Goal: Task Accomplishment & Management: Use online tool/utility

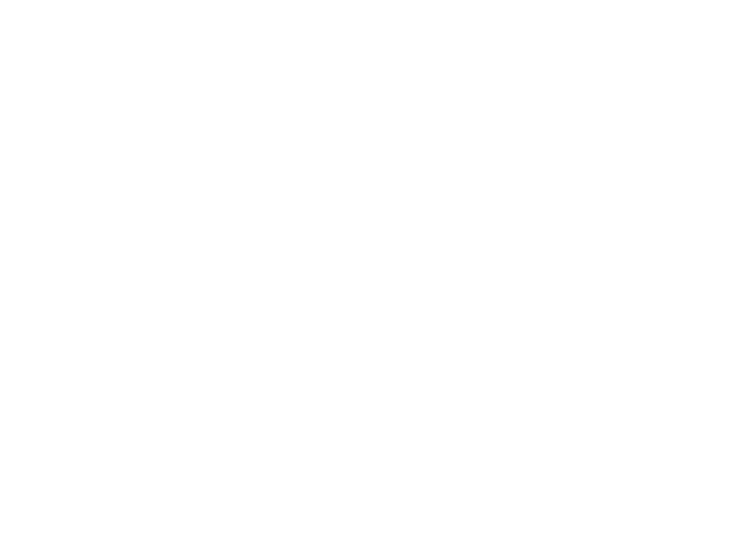
select select "Song"
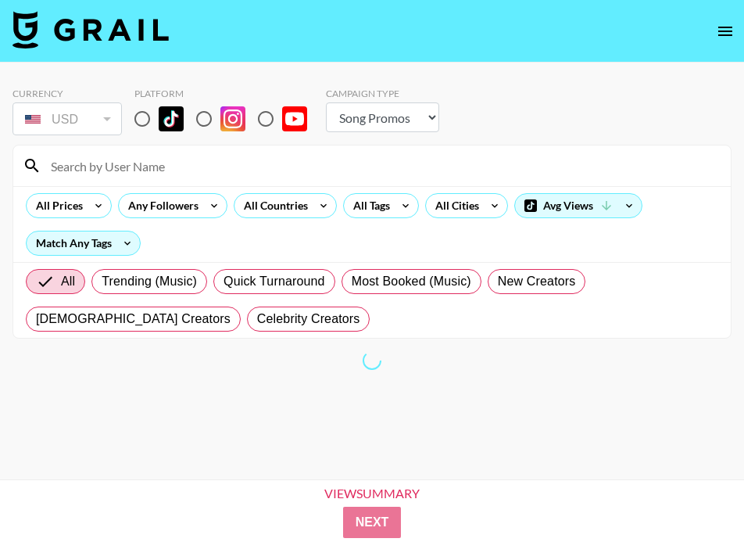
click at [137, 113] on input "radio" at bounding box center [142, 118] width 33 height 33
radio input "true"
click at [364, 195] on div "All Tags" at bounding box center [368, 205] width 49 height 23
drag, startPoint x: 371, startPoint y: 198, endPoint x: 215, endPoint y: 180, distance: 156.6
click at [371, 198] on div at bounding box center [372, 271] width 744 height 542
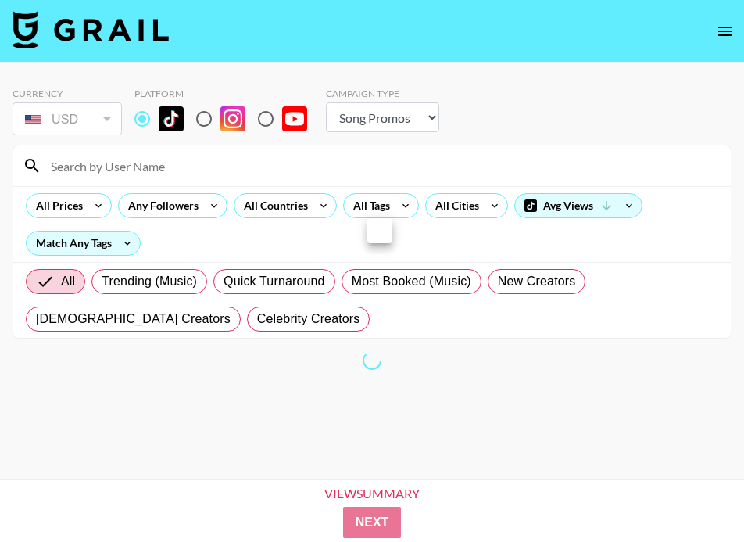
click at [202, 170] on div at bounding box center [372, 271] width 744 height 542
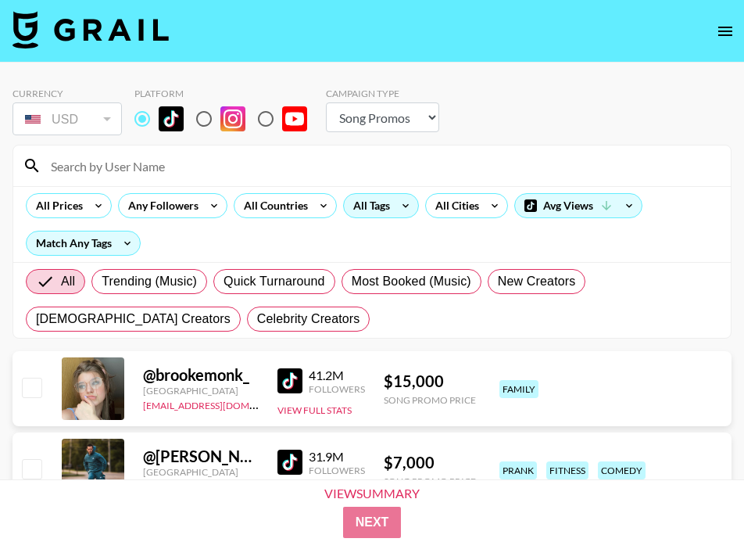
click at [410, 205] on icon at bounding box center [405, 205] width 25 height 23
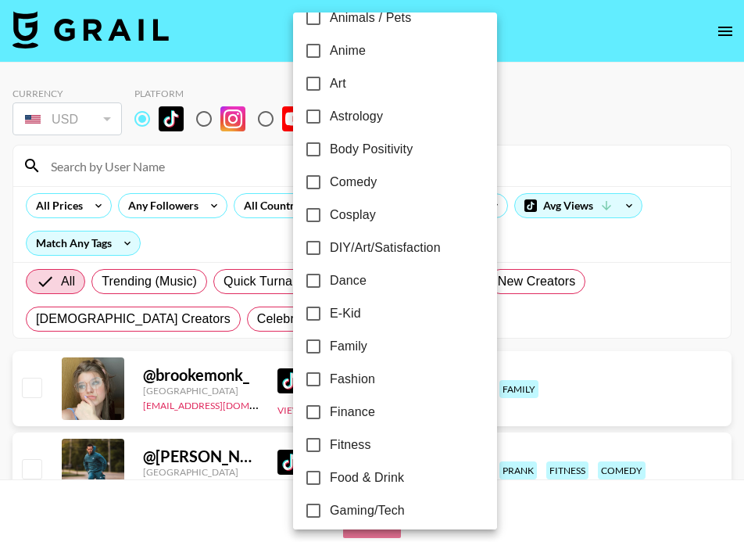
scroll to position [165, 0]
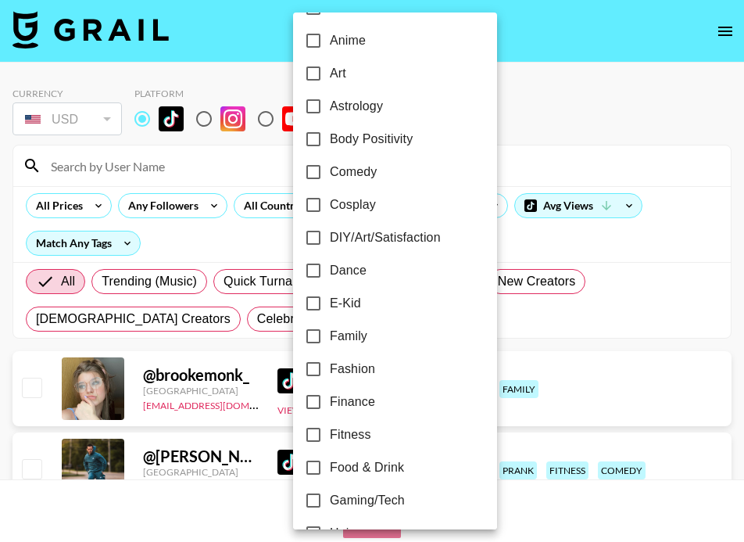
click at [345, 421] on label "Fitness" at bounding box center [384, 434] width 175 height 33
click at [330, 421] on input "Fitness" at bounding box center [313, 434] width 33 height 33
checkbox input "true"
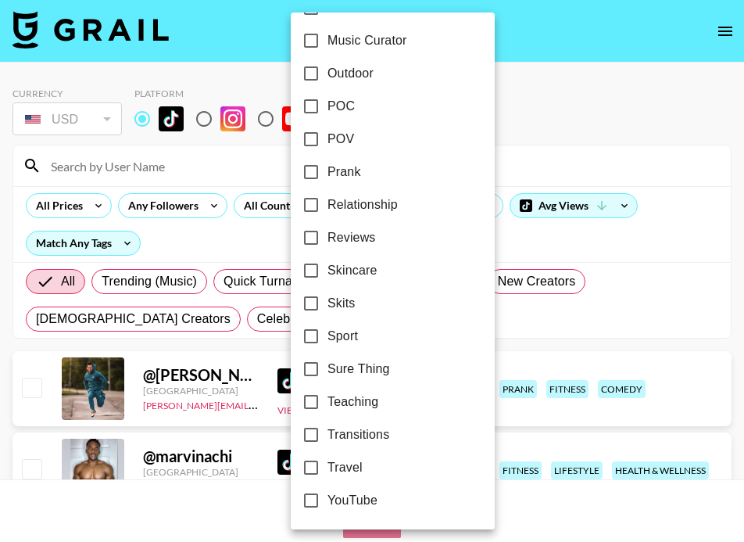
scroll to position [949, 0]
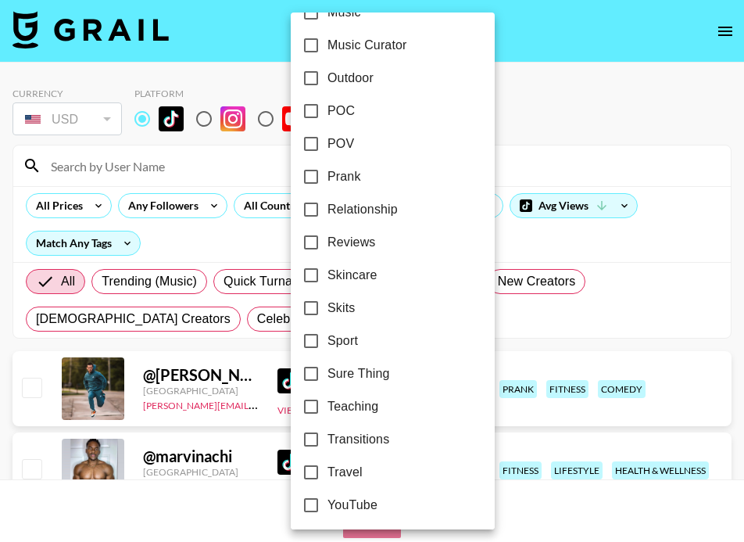
click at [165, 249] on div at bounding box center [372, 271] width 744 height 542
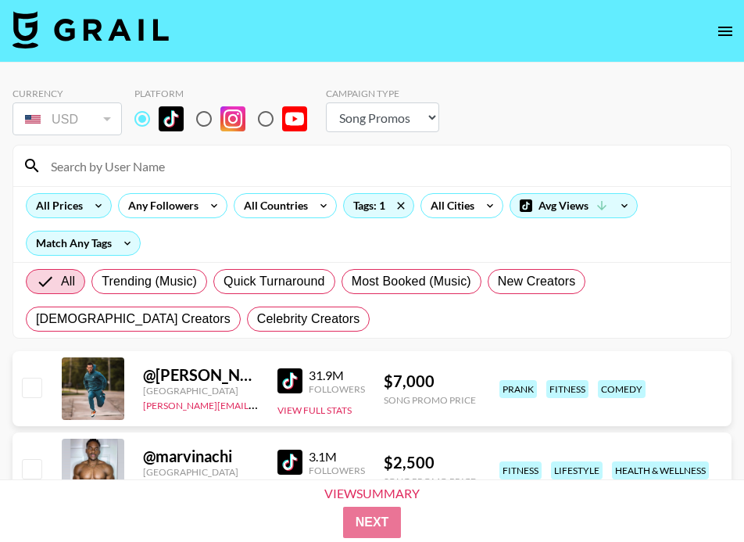
click at [95, 217] on div "All Prices" at bounding box center [69, 205] width 86 height 25
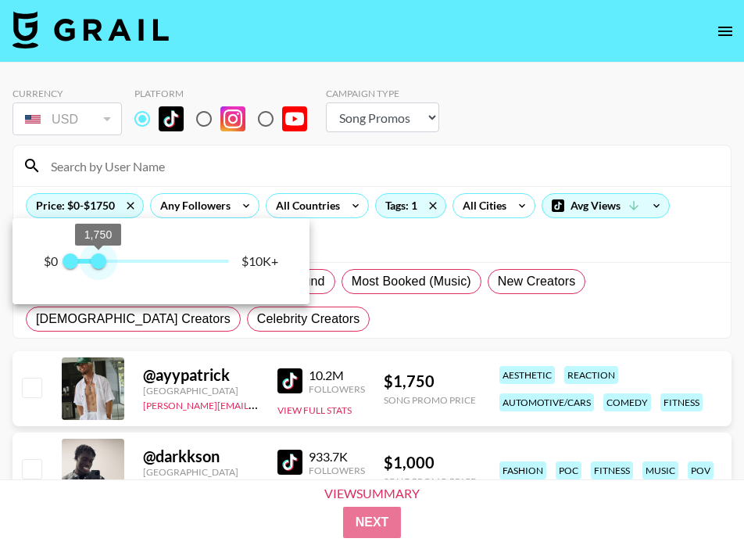
drag, startPoint x: 231, startPoint y: 256, endPoint x: 97, endPoint y: 253, distance: 134.6
click at [97, 253] on span "1,750" at bounding box center [99, 261] width 16 height 16
type input "1500"
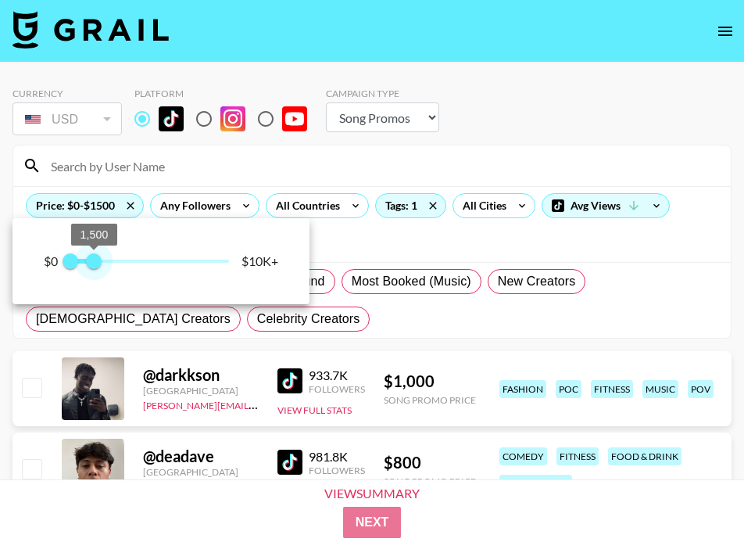
click at [95, 253] on span "1,500" at bounding box center [94, 261] width 16 height 16
click at [299, 378] on div at bounding box center [372, 271] width 744 height 542
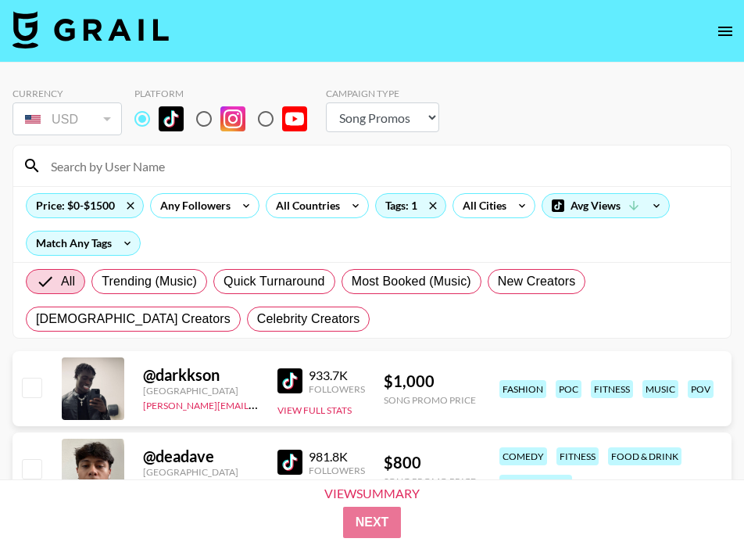
click at [296, 378] on img at bounding box center [290, 380] width 25 height 25
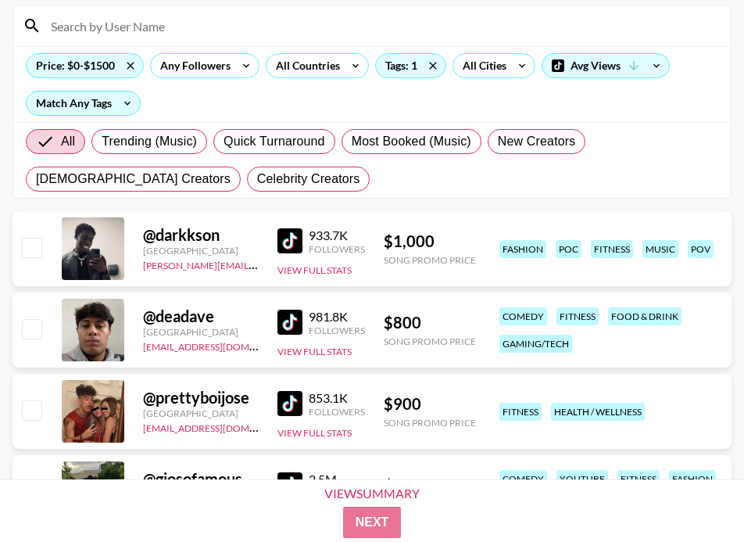
scroll to position [275, 0]
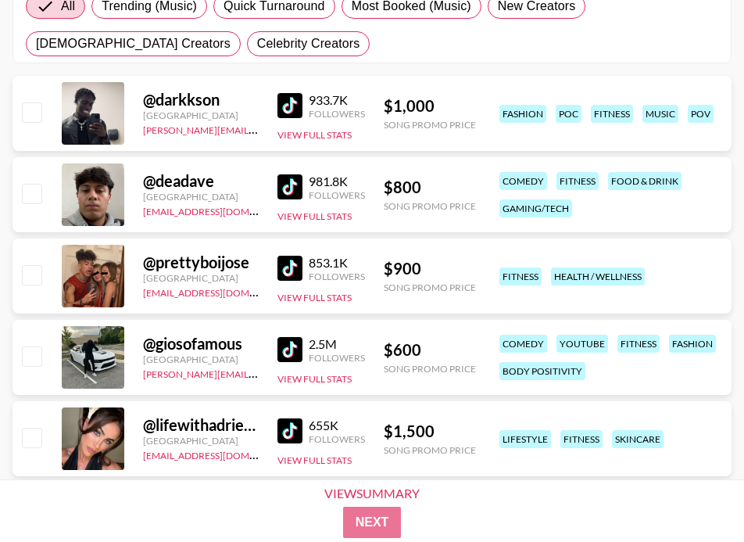
click at [298, 256] on img at bounding box center [290, 268] width 25 height 25
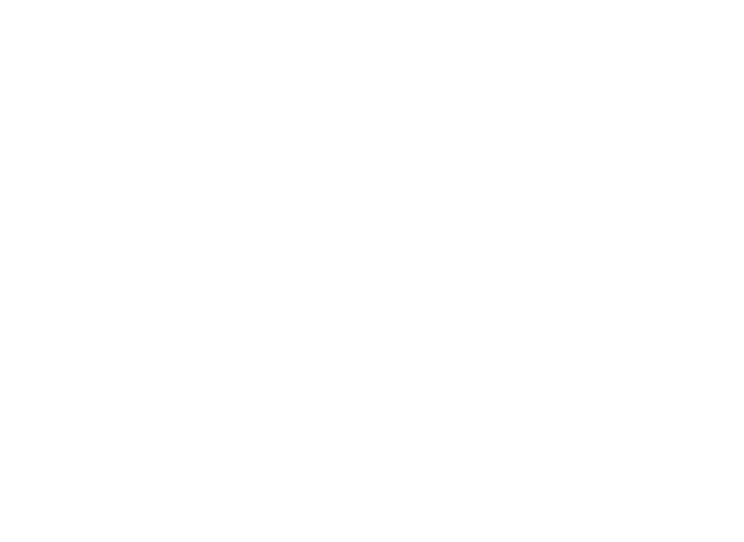
select select "Song"
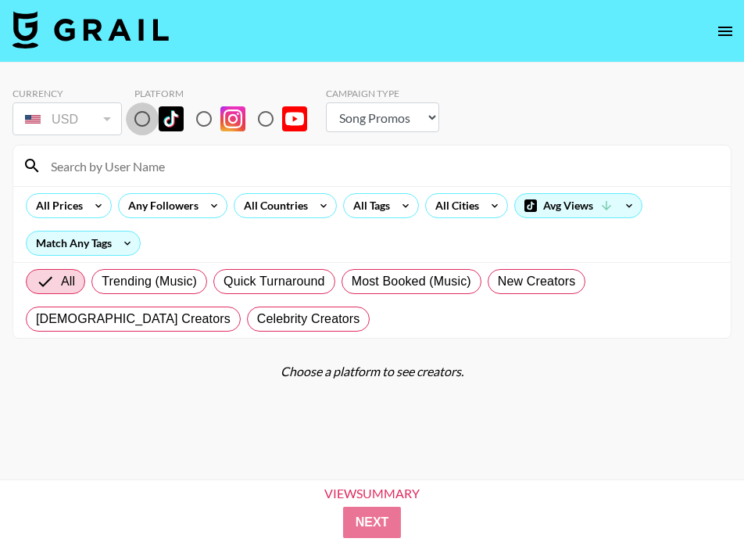
click at [142, 121] on input "radio" at bounding box center [142, 118] width 33 height 33
radio input "true"
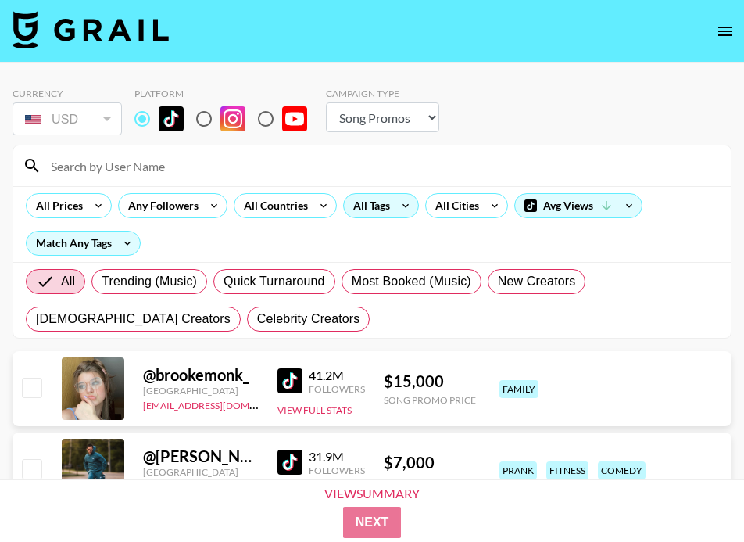
click at [400, 206] on icon at bounding box center [405, 205] width 25 height 23
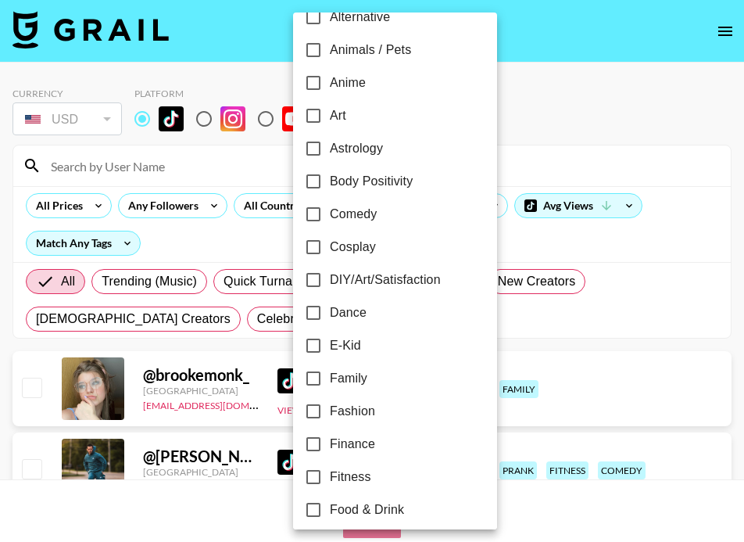
scroll to position [225, 0]
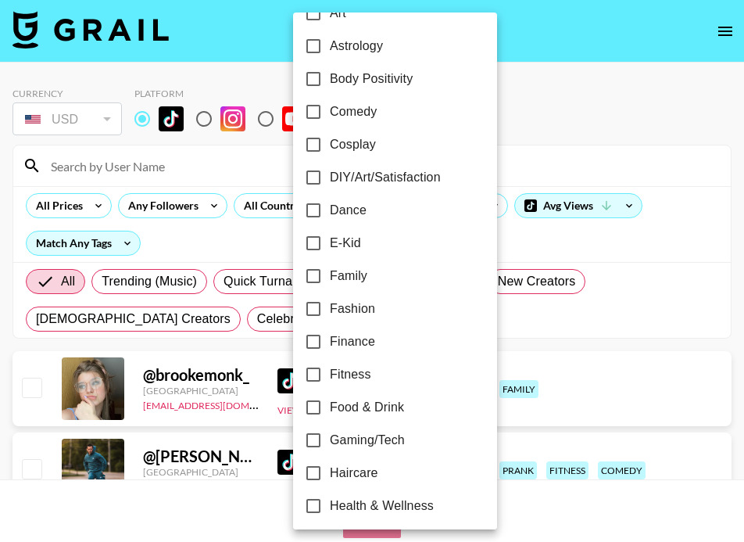
click at [343, 368] on span "Fitness" at bounding box center [350, 374] width 41 height 19
click at [330, 368] on input "Fitness" at bounding box center [313, 374] width 33 height 33
checkbox input "true"
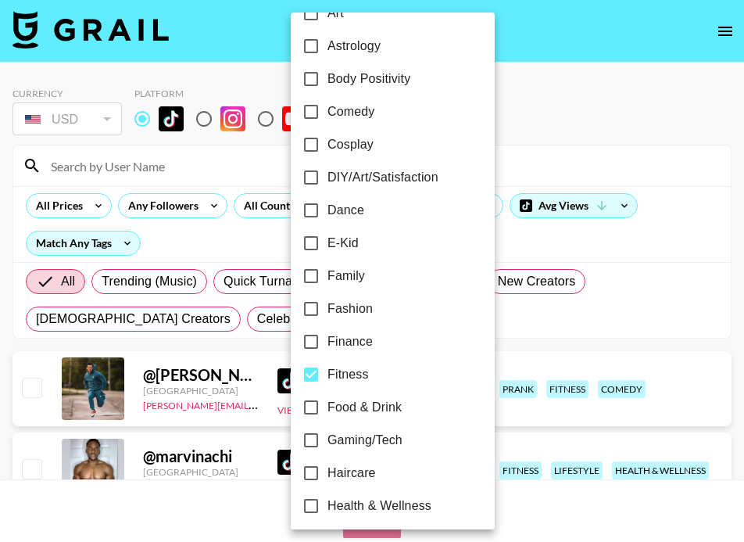
click at [87, 195] on div at bounding box center [372, 271] width 744 height 542
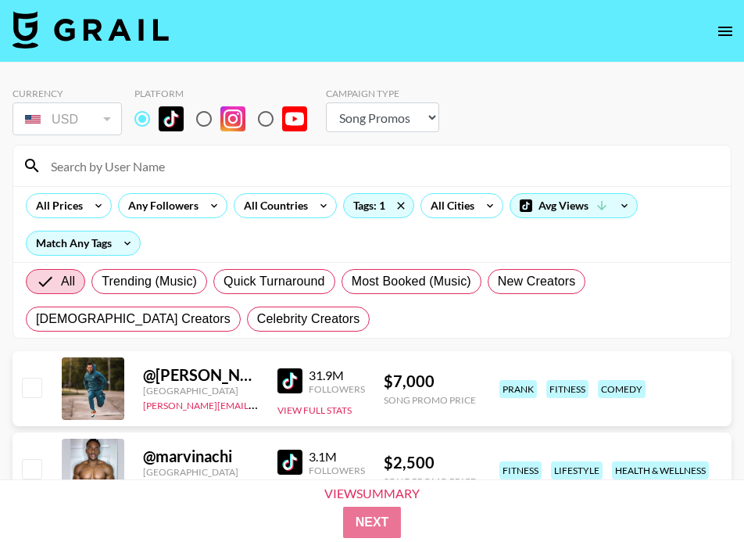
click at [103, 211] on div "24h Acting Aesthetic Alternative Animals / Pets Anime Art Astrology Body Positi…" at bounding box center [372, 271] width 744 height 542
click at [102, 209] on icon at bounding box center [98, 205] width 25 height 23
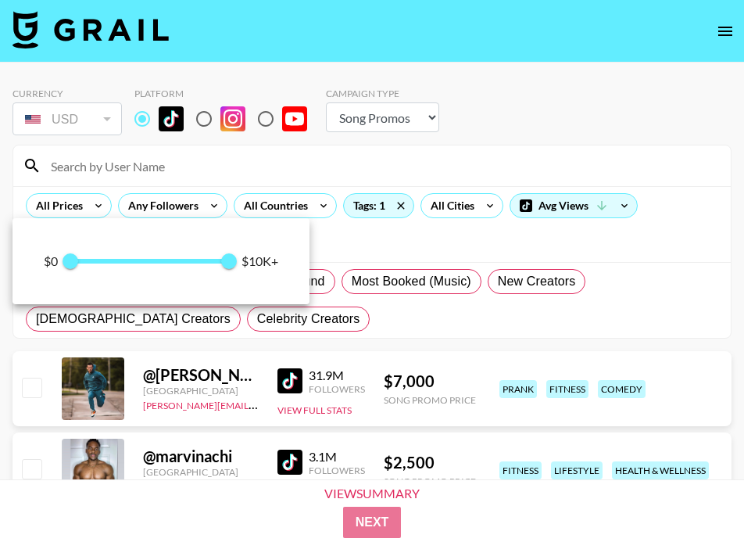
click at [207, 246] on div "$0 0 10,000 $10K+" at bounding box center [161, 261] width 297 height 86
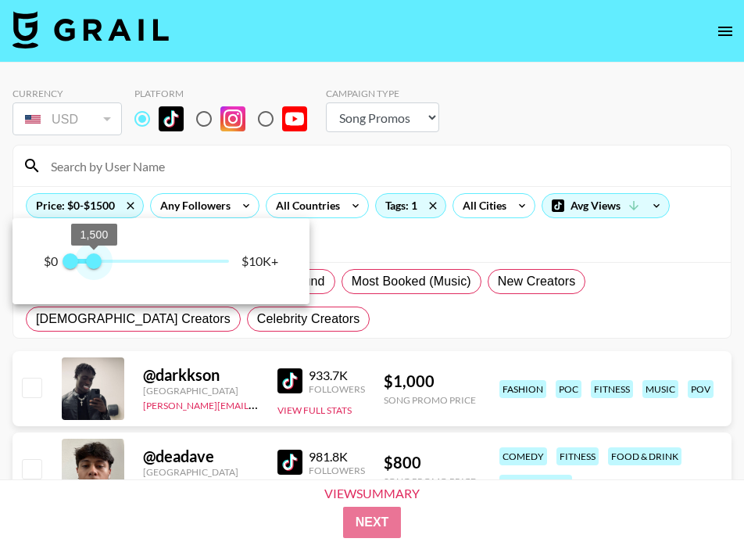
drag, startPoint x: 231, startPoint y: 260, endPoint x: 95, endPoint y: 261, distance: 136.9
click at [95, 261] on span "1,500" at bounding box center [94, 261] width 16 height 16
type input "750"
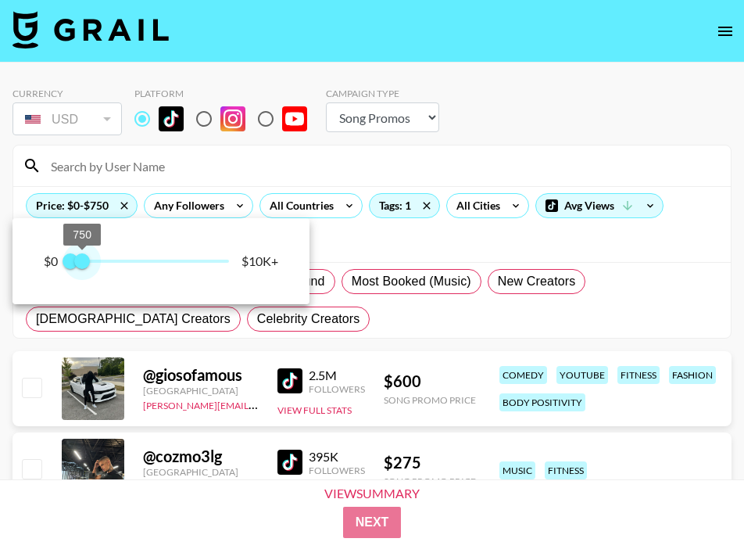
drag, startPoint x: 99, startPoint y: 259, endPoint x: 83, endPoint y: 259, distance: 15.6
click at [83, 259] on span "750" at bounding box center [82, 261] width 16 height 16
click at [438, 321] on div at bounding box center [372, 271] width 744 height 542
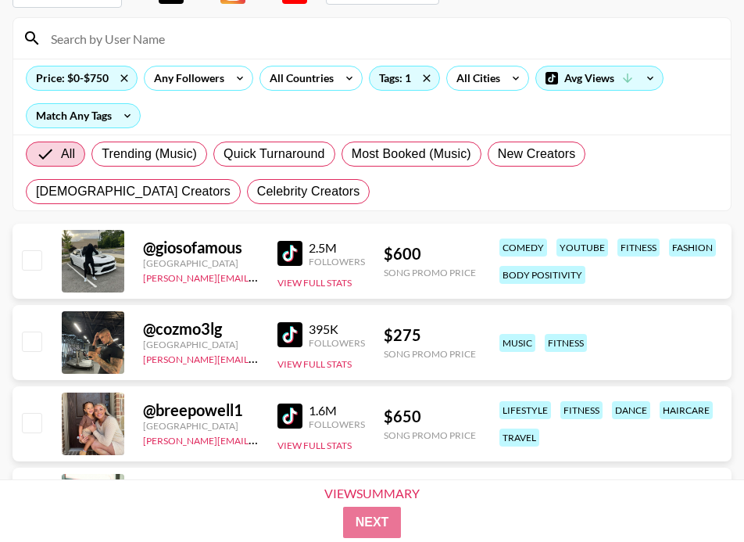
scroll to position [156, 0]
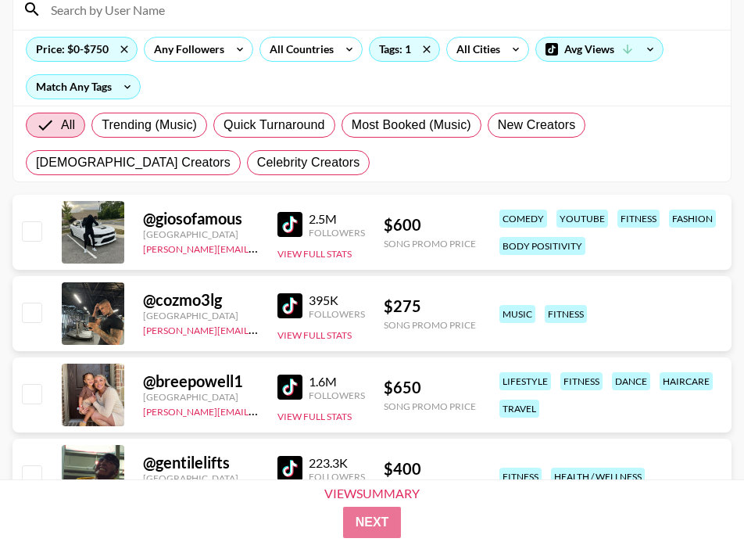
click at [293, 383] on img at bounding box center [290, 387] width 25 height 25
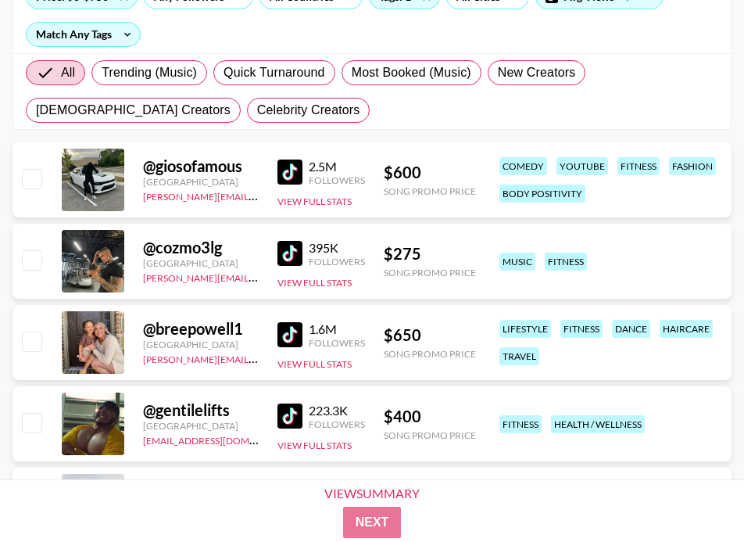
click at [290, 415] on img at bounding box center [290, 415] width 25 height 25
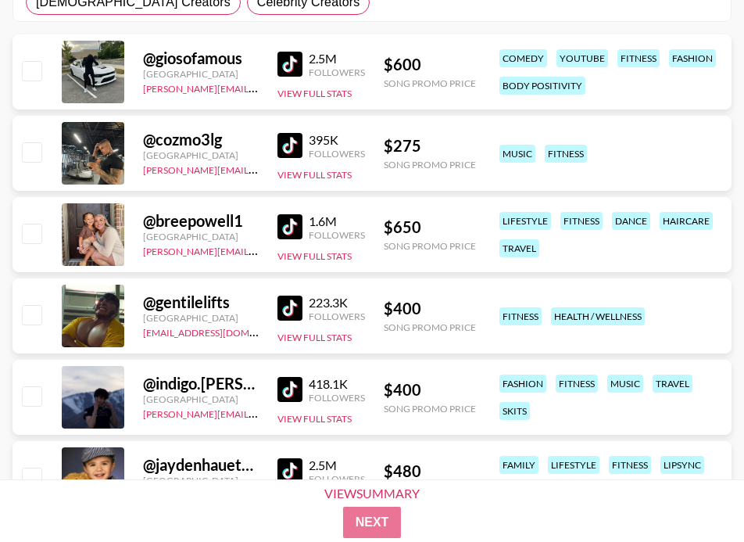
scroll to position [384, 0]
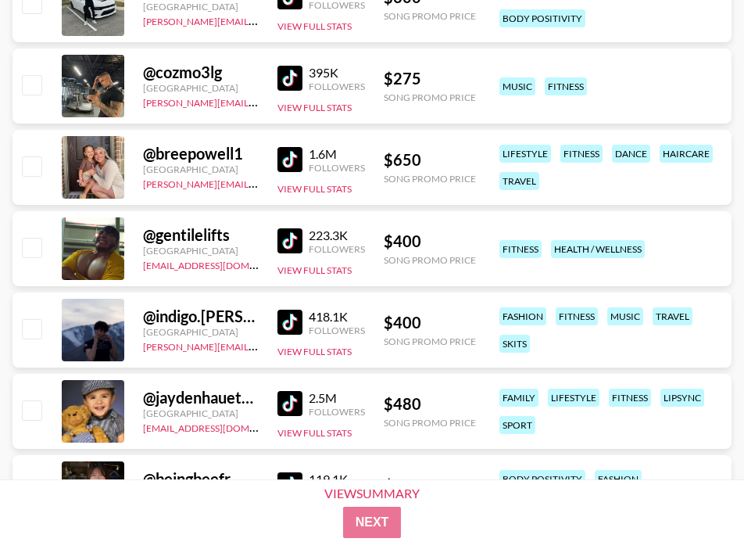
click at [278, 317] on img at bounding box center [290, 322] width 25 height 25
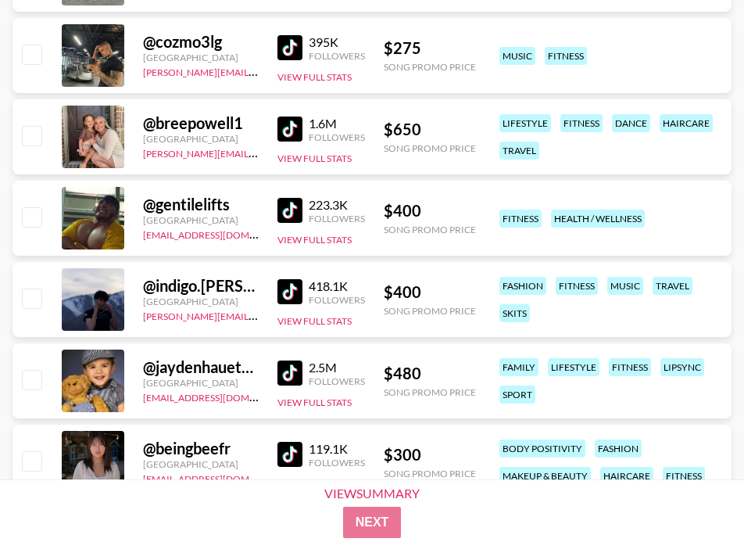
scroll to position [424, 0]
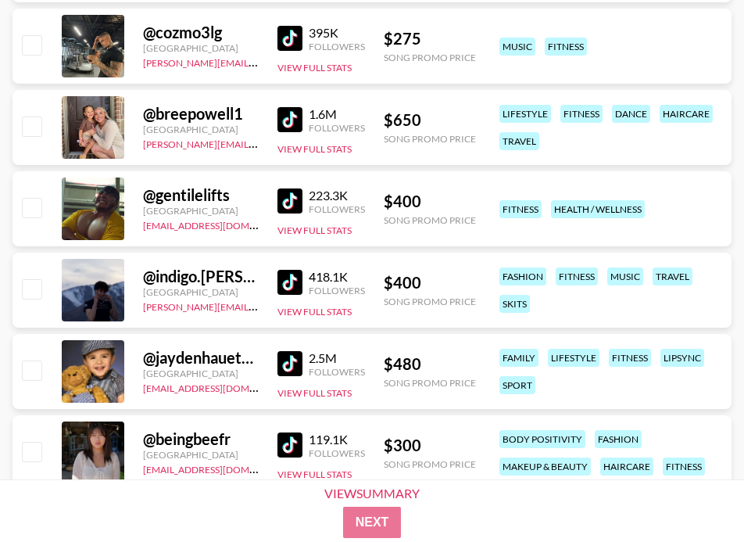
click at [282, 354] on img at bounding box center [290, 363] width 25 height 25
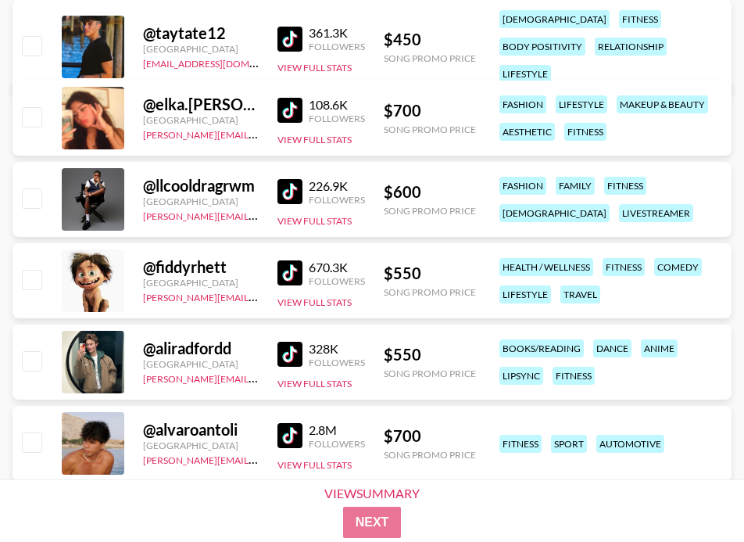
scroll to position [1542, 0]
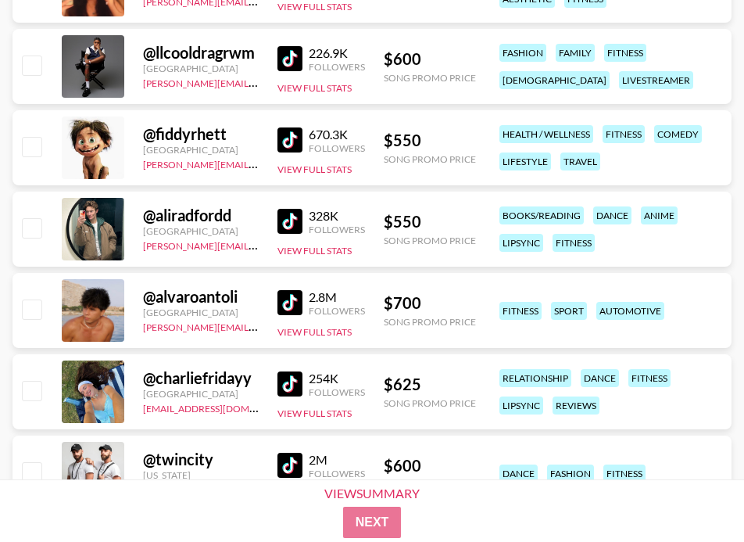
click at [278, 295] on img at bounding box center [290, 302] width 25 height 25
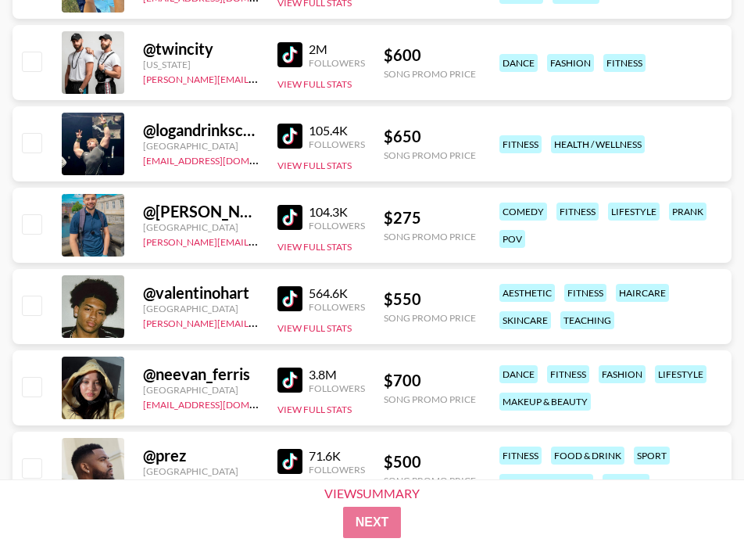
scroll to position [1989, 0]
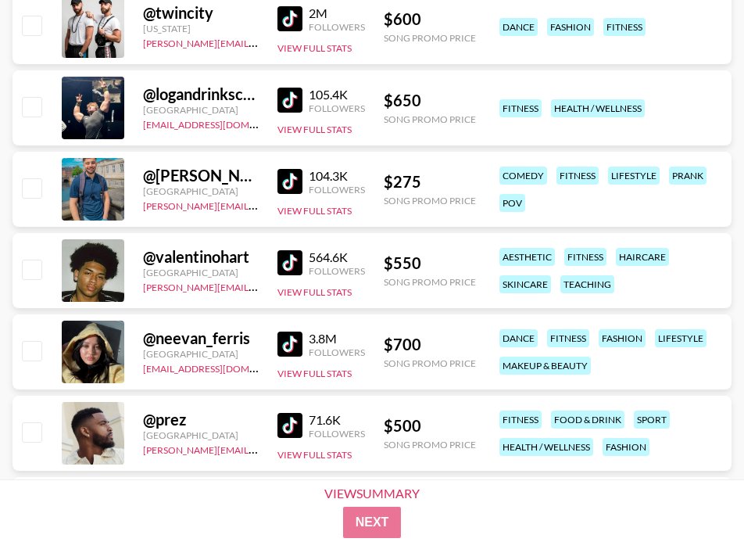
click at [292, 99] on img at bounding box center [290, 100] width 25 height 25
click at [280, 259] on img at bounding box center [290, 262] width 25 height 25
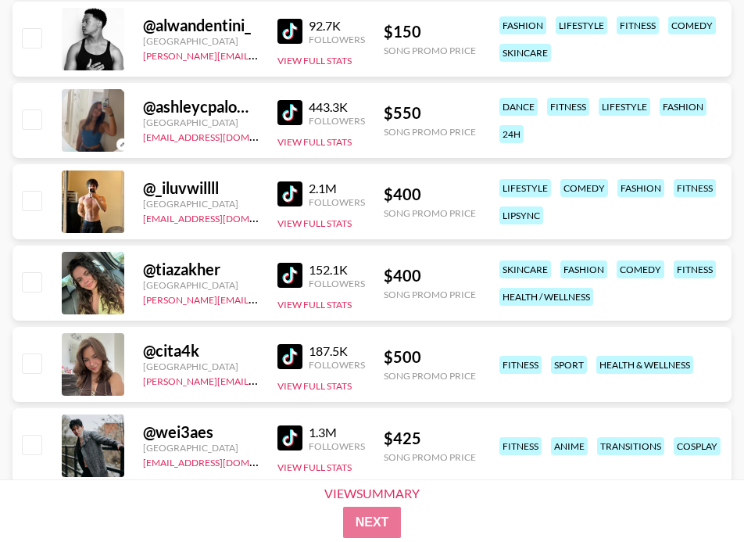
scroll to position [2700, 0]
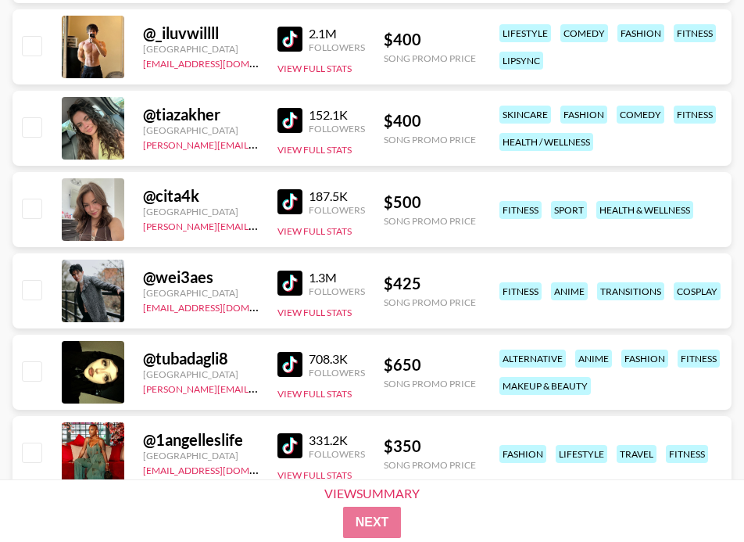
click at [307, 200] on link at bounding box center [293, 201] width 31 height 25
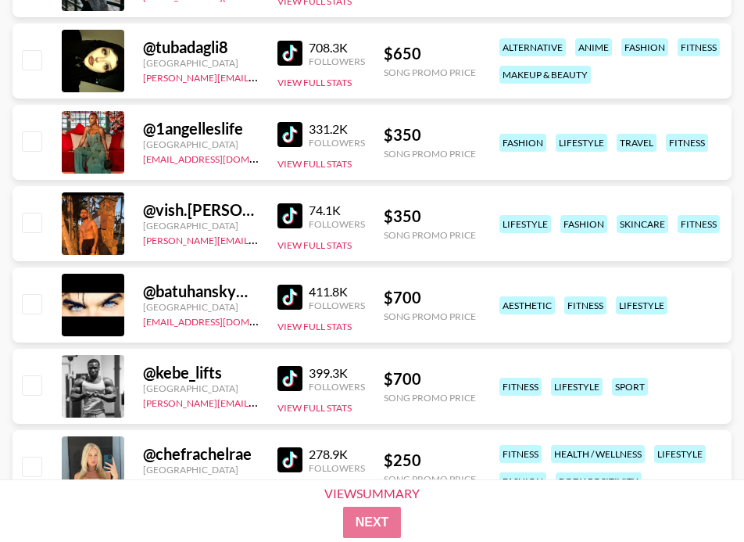
scroll to position [3073, 0]
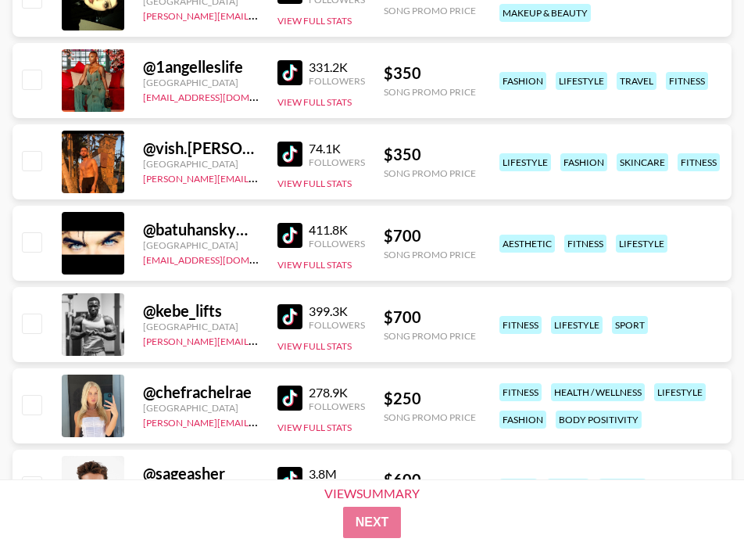
click at [292, 315] on img at bounding box center [290, 316] width 25 height 25
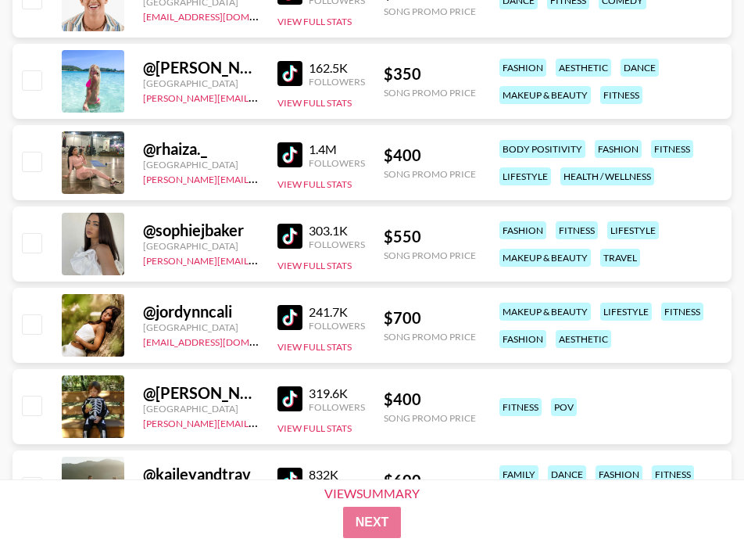
scroll to position [3562, 0]
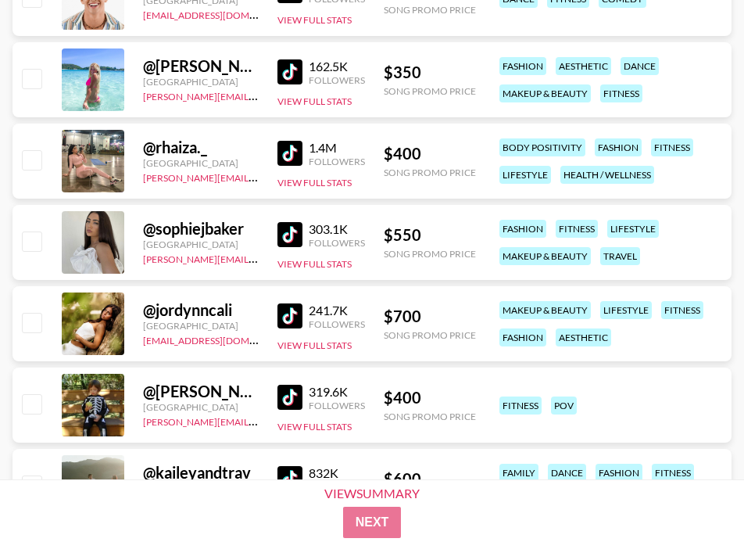
click at [269, 393] on div "@ chloe.rose39 [GEOGRAPHIC_DATA] [PERSON_NAME][EMAIL_ADDRESS][DOMAIN_NAME] 319.…" at bounding box center [372, 405] width 719 height 75
click at [282, 399] on img at bounding box center [290, 397] width 25 height 25
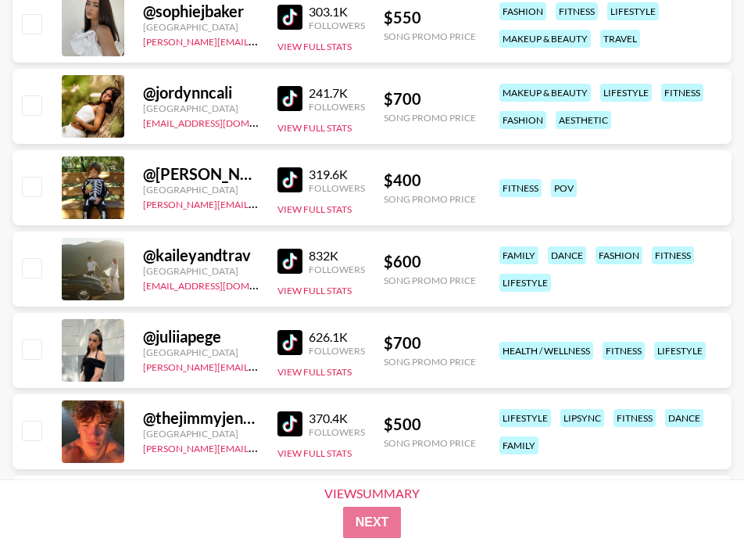
scroll to position [3875, 0]
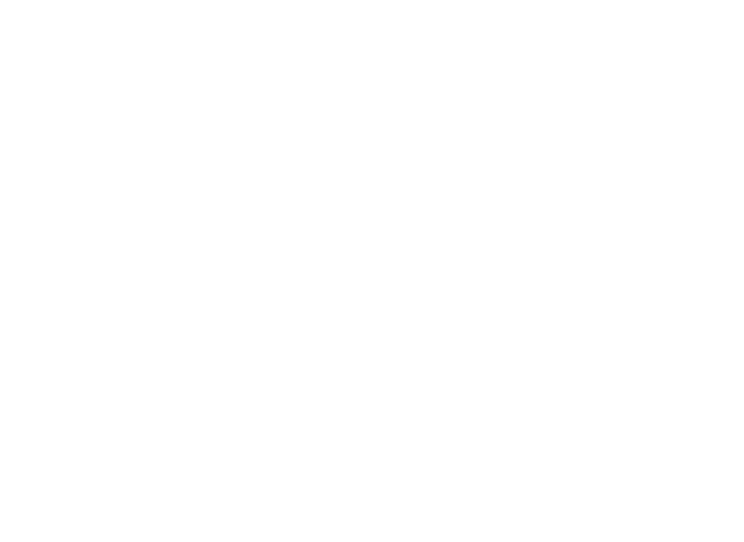
select select "Song"
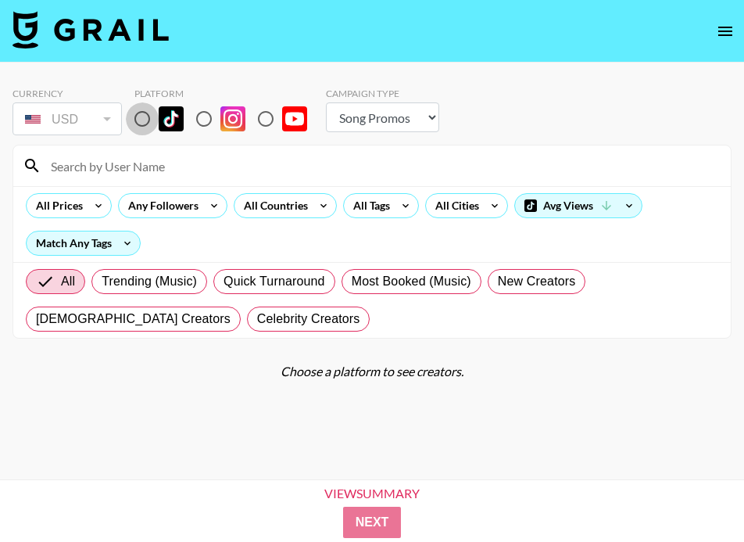
click at [145, 121] on input "radio" at bounding box center [142, 118] width 33 height 33
radio input "true"
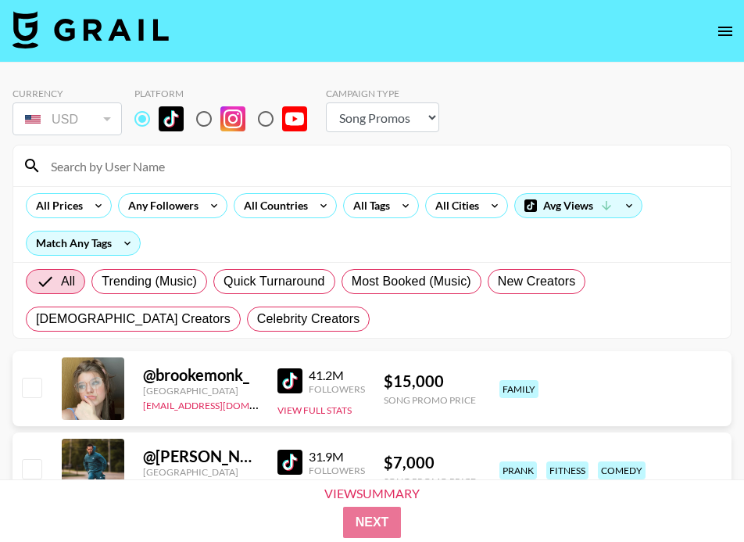
click at [145, 145] on div at bounding box center [372, 165] width 718 height 41
click at [140, 161] on input at bounding box center [381, 165] width 680 height 25
paste input "@vallitfit"
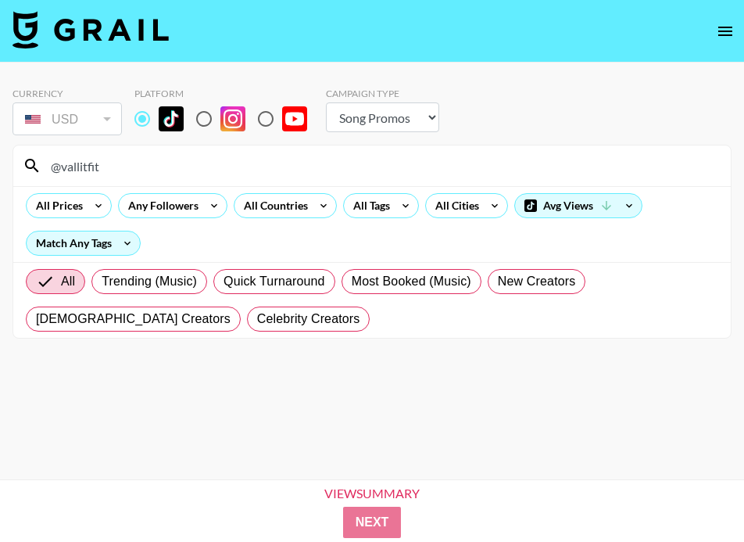
type input "@vallitfit"
